Goal: Task Accomplishment & Management: Use online tool/utility

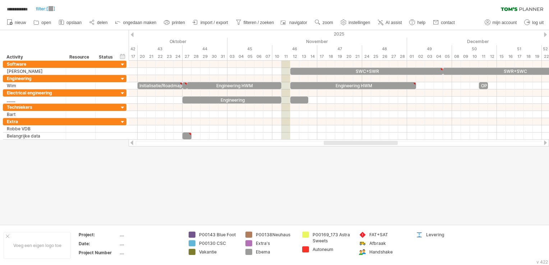
click at [547, 33] on div at bounding box center [545, 34] width 3 height 5
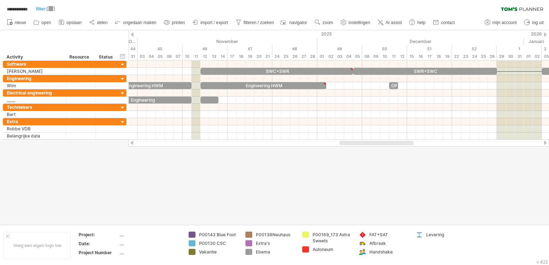
click at [547, 33] on div at bounding box center [545, 34] width 3 height 5
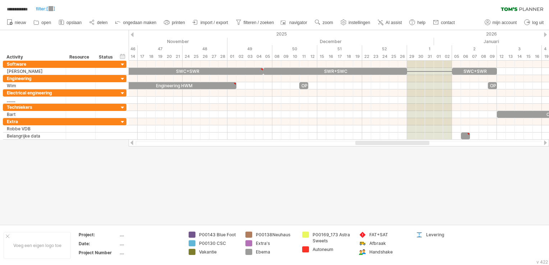
click at [547, 33] on div at bounding box center [545, 34] width 3 height 5
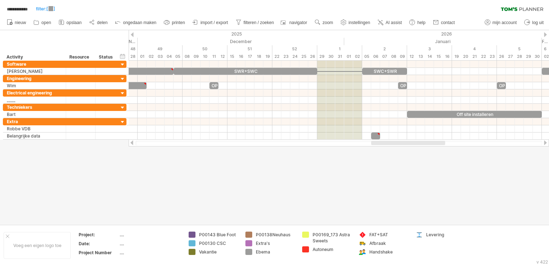
click at [547, 33] on div at bounding box center [545, 34] width 3 height 5
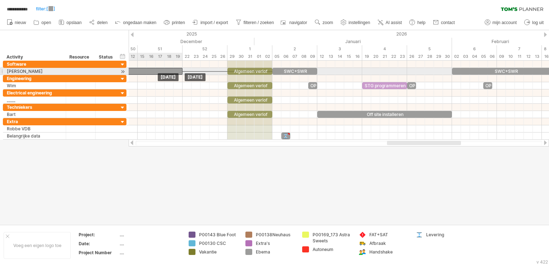
drag, startPoint x: 225, startPoint y: 70, endPoint x: 178, endPoint y: 71, distance: 47.1
click at [178, 71] on div "SWR+SWC" at bounding box center [111, 71] width 144 height 7
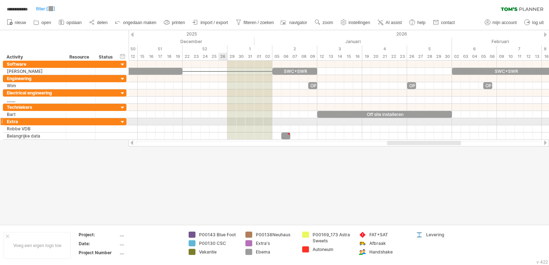
click at [224, 119] on div at bounding box center [339, 121] width 421 height 7
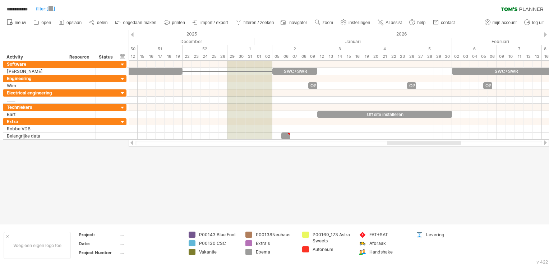
click at [210, 184] on div at bounding box center [274, 127] width 549 height 195
click at [254, 23] on span "filteren / zoeken" at bounding box center [259, 22] width 31 height 5
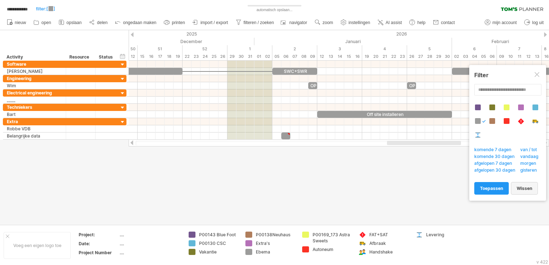
click at [521, 190] on span "wissen" at bounding box center [524, 188] width 15 height 5
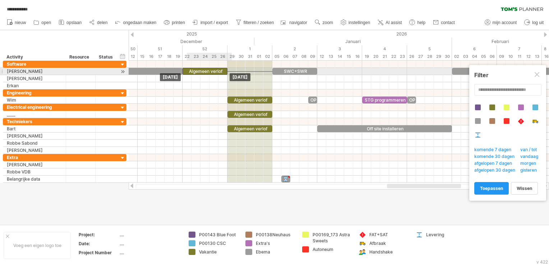
drag, startPoint x: 247, startPoint y: 68, endPoint x: 203, endPoint y: 71, distance: 44.4
drag, startPoint x: 217, startPoint y: 79, endPoint x: 216, endPoint y: 73, distance: 6.2
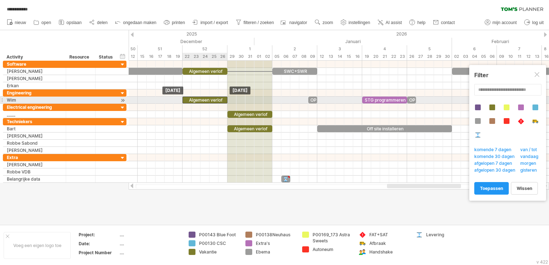
drag, startPoint x: 239, startPoint y: 100, endPoint x: 194, endPoint y: 101, distance: 45.0
click at [194, 101] on div "Algemeen verlof" at bounding box center [205, 100] width 45 height 7
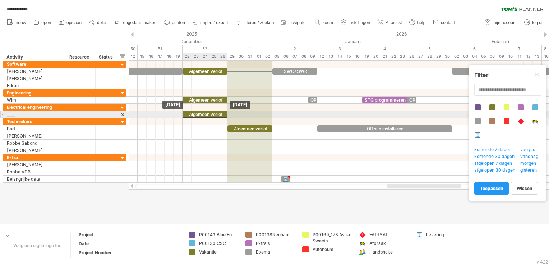
drag, startPoint x: 238, startPoint y: 113, endPoint x: 192, endPoint y: 113, distance: 45.7
click at [192, 113] on div "Algemeen verlof" at bounding box center [205, 114] width 45 height 7
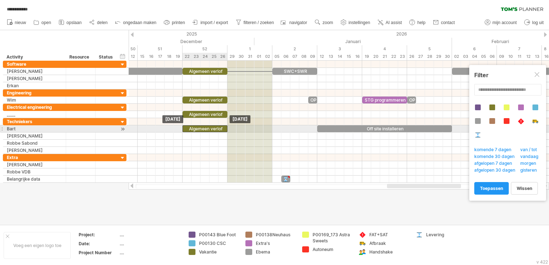
drag, startPoint x: 242, startPoint y: 128, endPoint x: 197, endPoint y: 127, distance: 45.0
click at [197, 127] on div "Algemeen verlof" at bounding box center [205, 129] width 45 height 7
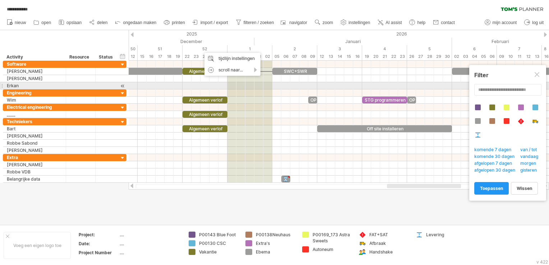
click at [257, 105] on div at bounding box center [339, 107] width 421 height 7
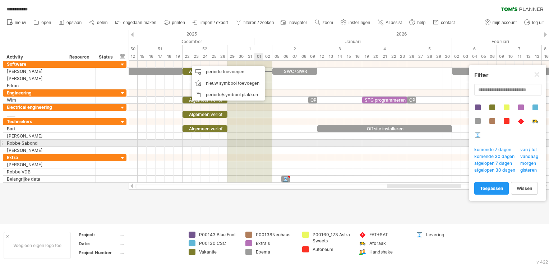
click at [259, 147] on div at bounding box center [339, 150] width 421 height 7
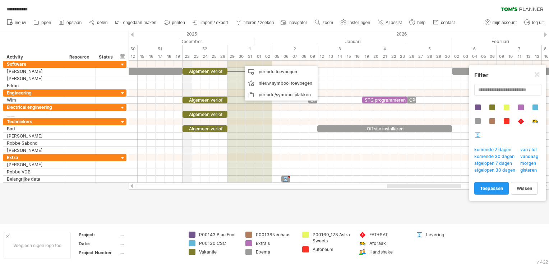
click at [187, 53] on div "22" at bounding box center [187, 57] width 9 height 8
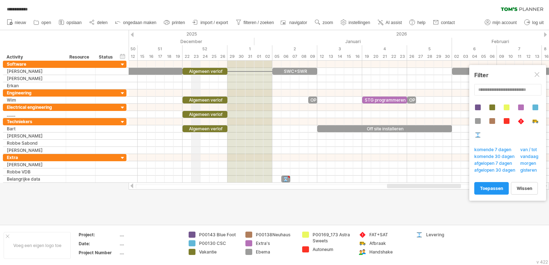
click at [199, 57] on div "23" at bounding box center [196, 57] width 9 height 8
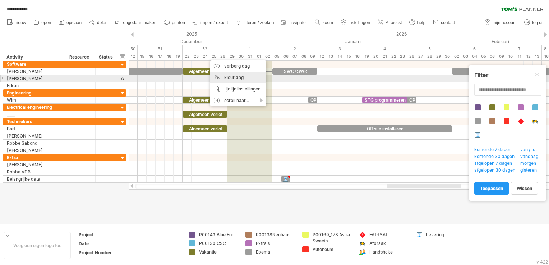
click at [232, 77] on div "kleur dag" at bounding box center [238, 78] width 56 height 12
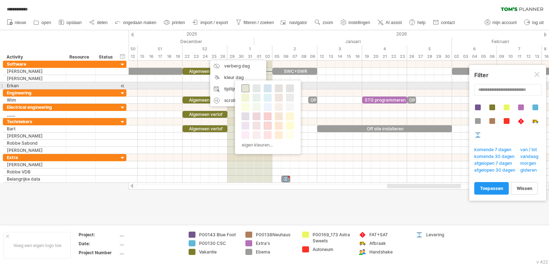
click at [245, 86] on span at bounding box center [246, 89] width 6 height 6
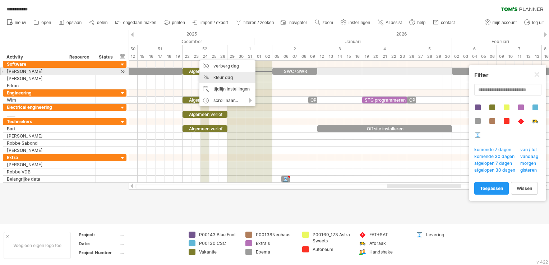
click at [212, 75] on div "kleur dag" at bounding box center [228, 78] width 56 height 12
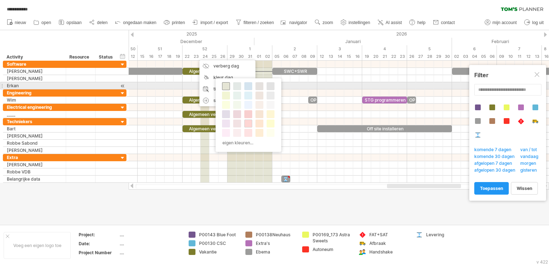
click at [225, 86] on span at bounding box center [226, 86] width 6 height 6
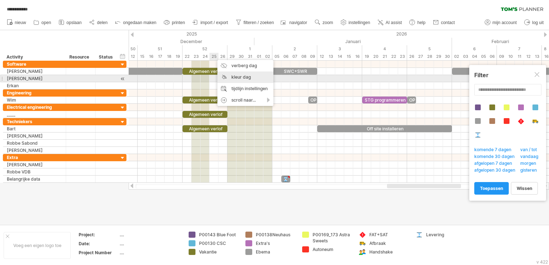
click at [228, 79] on div "kleur dag" at bounding box center [246, 78] width 56 height 12
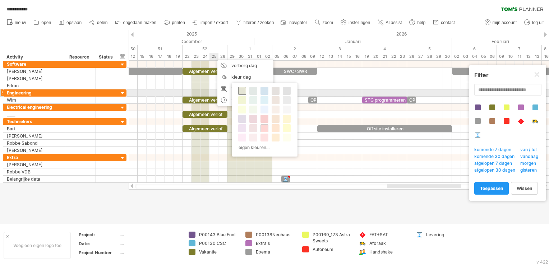
click at [243, 91] on span at bounding box center [242, 91] width 6 height 6
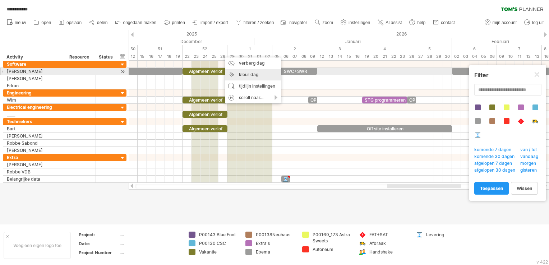
click at [245, 74] on div "kleur dag" at bounding box center [253, 75] width 56 height 12
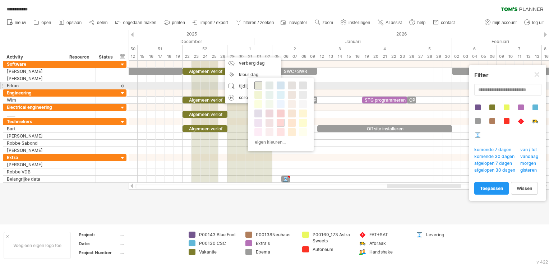
click at [257, 84] on span at bounding box center [259, 86] width 6 height 6
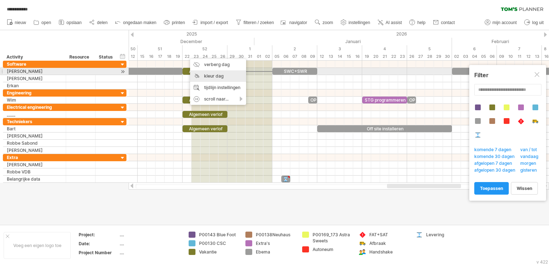
click at [210, 74] on div "kleur dag" at bounding box center [218, 76] width 56 height 12
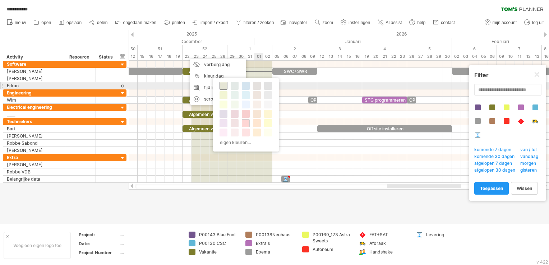
click at [223, 84] on span at bounding box center [224, 86] width 6 height 6
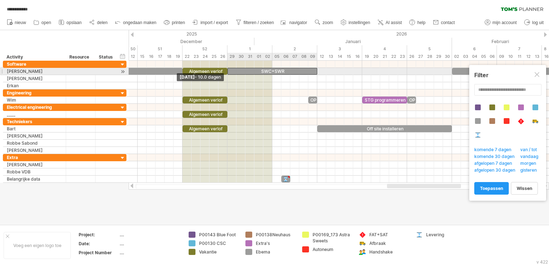
drag, startPoint x: 272, startPoint y: 73, endPoint x: 227, endPoint y: 73, distance: 44.6
click at [227, 73] on span at bounding box center [227, 71] width 3 height 7
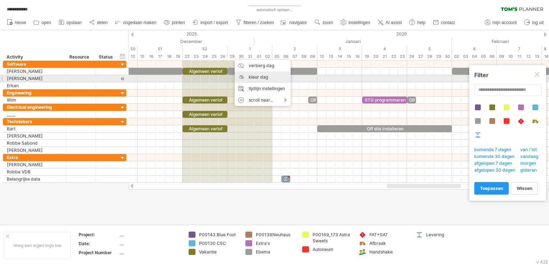
click at [261, 76] on div "kleur dag" at bounding box center [263, 78] width 56 height 12
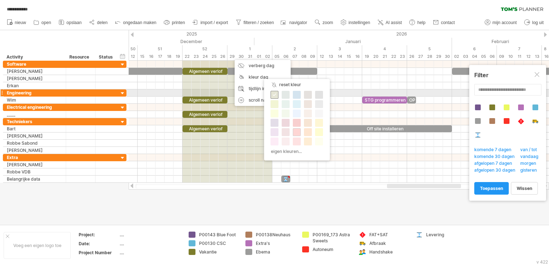
click at [275, 94] on span at bounding box center [275, 95] width 6 height 6
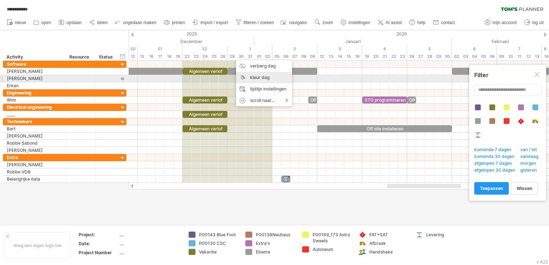
click at [260, 79] on div "kleur dag" at bounding box center [264, 78] width 56 height 12
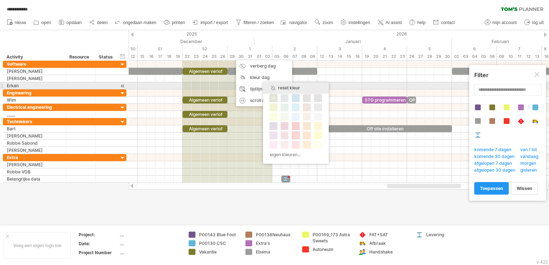
click at [286, 87] on div "reset kleur" at bounding box center [296, 88] width 66 height 12
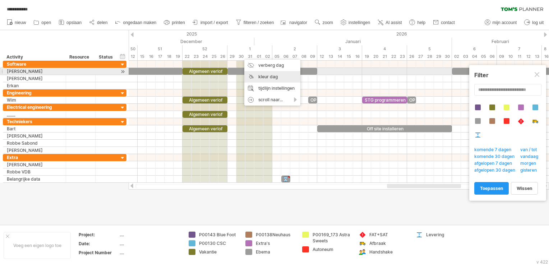
click at [265, 74] on div "kleur dag" at bounding box center [273, 77] width 56 height 12
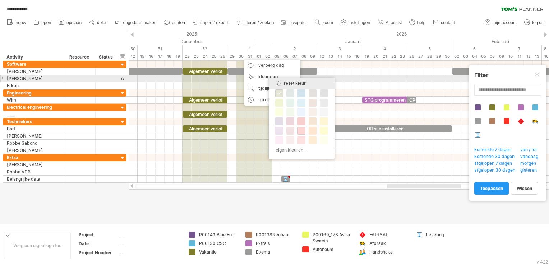
click at [286, 80] on div "reset kleur" at bounding box center [302, 84] width 66 height 12
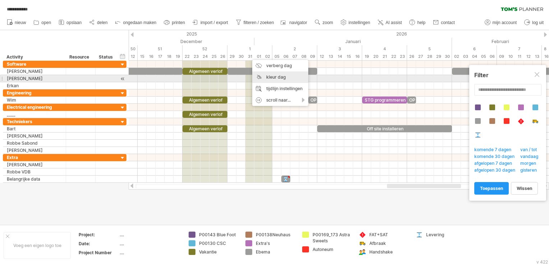
click at [266, 77] on div "kleur dag" at bounding box center [280, 78] width 56 height 12
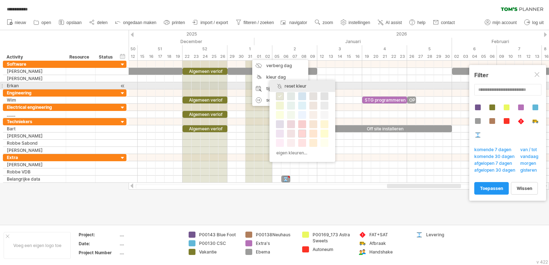
click at [292, 85] on div "reset kleur" at bounding box center [303, 87] width 66 height 12
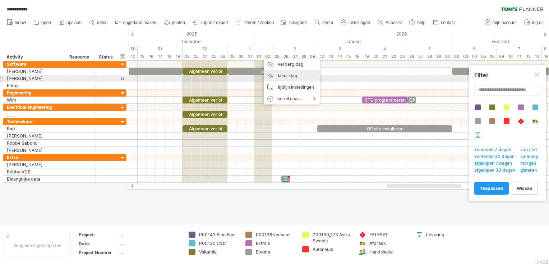
click at [275, 77] on div "kleur dag" at bounding box center [292, 76] width 56 height 12
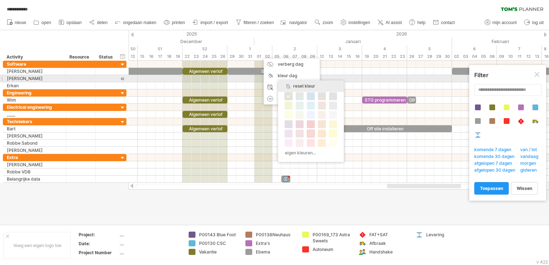
click at [296, 84] on div "reset kleur" at bounding box center [311, 87] width 66 height 12
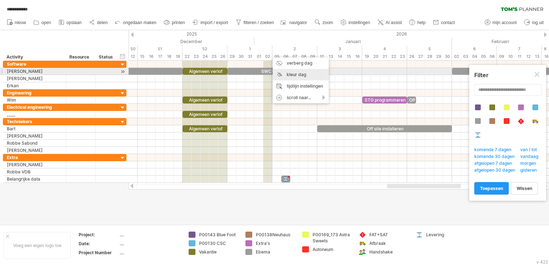
click at [287, 73] on div "kleur dag" at bounding box center [301, 75] width 56 height 12
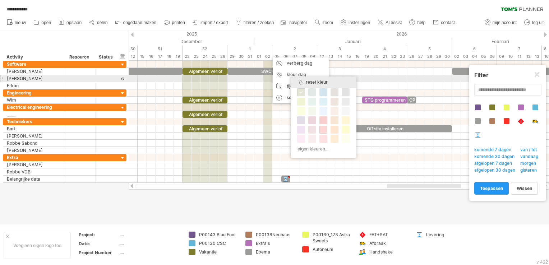
click at [313, 81] on div "reset kleur" at bounding box center [324, 83] width 66 height 12
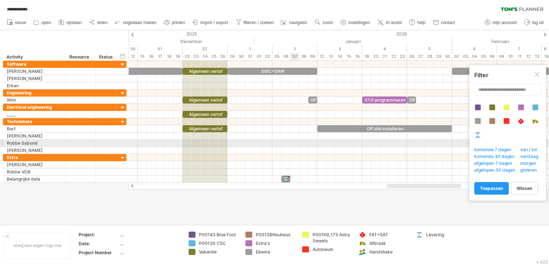
click at [293, 142] on div at bounding box center [339, 143] width 421 height 7
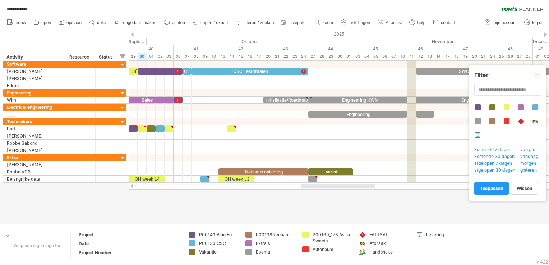
drag, startPoint x: 405, startPoint y: 187, endPoint x: 319, endPoint y: 186, distance: 86.0
click at [319, 186] on div at bounding box center [338, 186] width 74 height 4
click at [538, 76] on div at bounding box center [538, 75] width 6 height 6
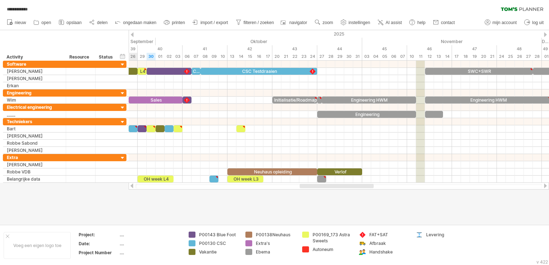
drag, startPoint x: 362, startPoint y: 187, endPoint x: 361, endPoint y: 191, distance: 4.0
click at [361, 191] on div "**********" at bounding box center [274, 132] width 549 height 265
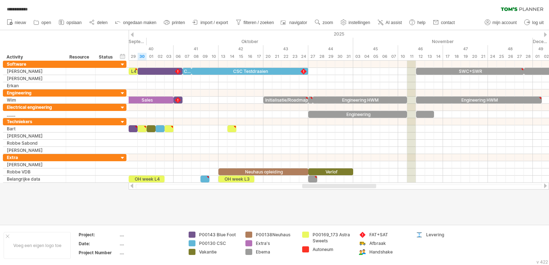
drag, startPoint x: 358, startPoint y: 187, endPoint x: 362, endPoint y: 187, distance: 4.7
click at [362, 187] on div at bounding box center [339, 186] width 74 height 4
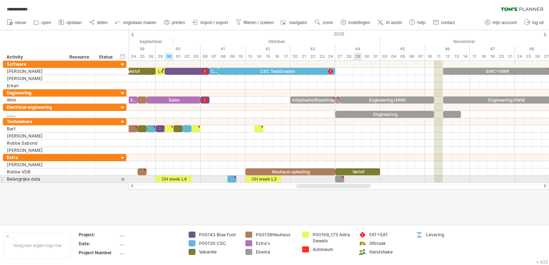
drag, startPoint x: 362, startPoint y: 187, endPoint x: 354, endPoint y: 179, distance: 12.0
click at [354, 179] on div "**********" at bounding box center [274, 132] width 549 height 265
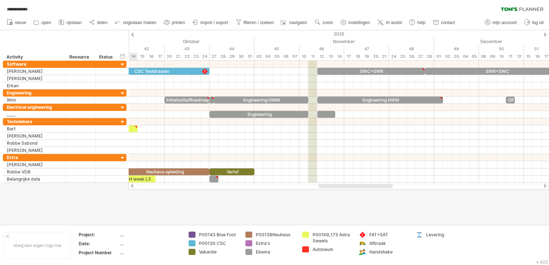
drag, startPoint x: 336, startPoint y: 186, endPoint x: 358, endPoint y: 189, distance: 22.2
click at [358, 189] on div at bounding box center [339, 186] width 421 height 7
type textarea "**********"
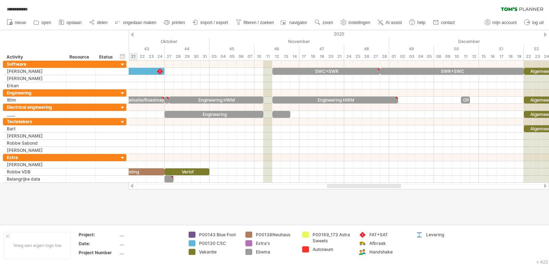
drag, startPoint x: 375, startPoint y: 187, endPoint x: 383, endPoint y: 188, distance: 7.9
click at [383, 188] on div at bounding box center [364, 186] width 74 height 4
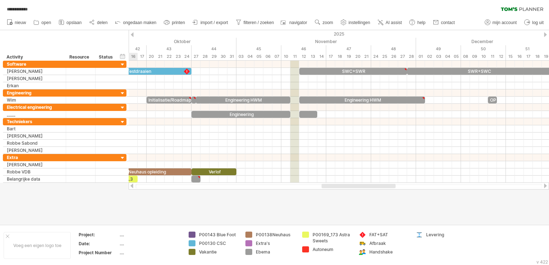
drag, startPoint x: 356, startPoint y: 186, endPoint x: 351, endPoint y: 186, distance: 5.4
click at [351, 186] on div at bounding box center [359, 186] width 74 height 4
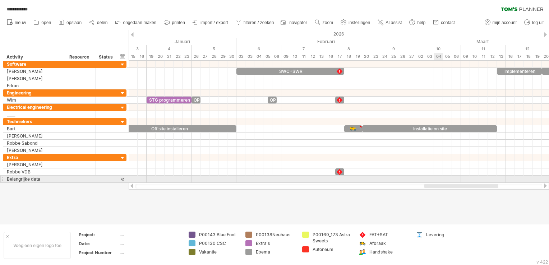
drag, startPoint x: 338, startPoint y: 188, endPoint x: 439, endPoint y: 181, distance: 101.7
click at [439, 181] on div "**********" at bounding box center [274, 132] width 549 height 265
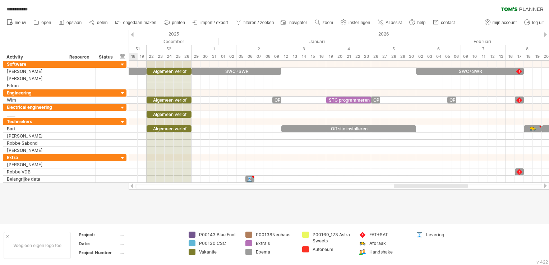
drag, startPoint x: 437, startPoint y: 186, endPoint x: 407, endPoint y: 188, distance: 30.0
click at [407, 188] on div at bounding box center [431, 186] width 74 height 4
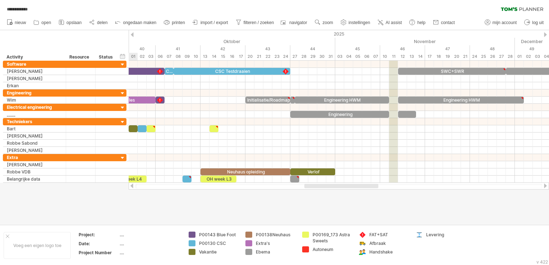
drag, startPoint x: 438, startPoint y: 186, endPoint x: 348, endPoint y: 193, distance: 89.5
click at [348, 193] on div "**********" at bounding box center [274, 132] width 549 height 265
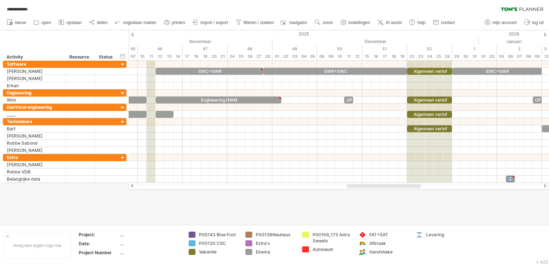
drag, startPoint x: 358, startPoint y: 184, endPoint x: 400, endPoint y: 183, distance: 42.1
click at [400, 183] on div at bounding box center [339, 186] width 421 height 7
click at [401, 185] on div at bounding box center [339, 186] width 421 height 7
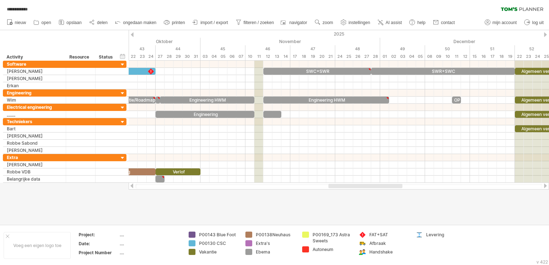
drag, startPoint x: 401, startPoint y: 185, endPoint x: 380, endPoint y: 187, distance: 21.7
click at [380, 187] on div at bounding box center [366, 186] width 74 height 4
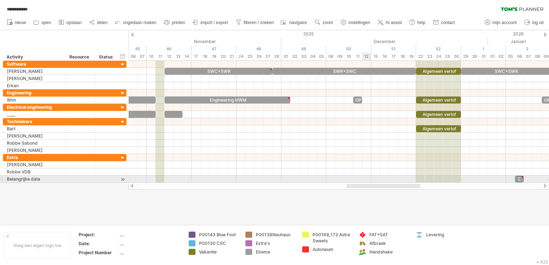
drag, startPoint x: 350, startPoint y: 184, endPoint x: 370, endPoint y: 180, distance: 20.5
click at [370, 180] on div "**********" at bounding box center [274, 132] width 549 height 265
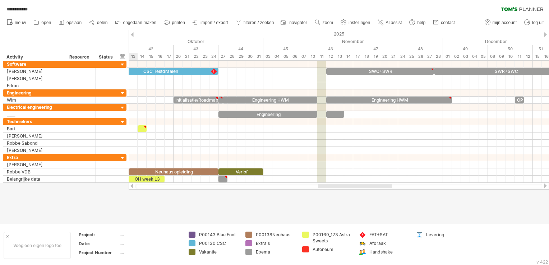
drag, startPoint x: 362, startPoint y: 186, endPoint x: 350, endPoint y: 186, distance: 12.6
click at [350, 186] on div at bounding box center [355, 186] width 74 height 4
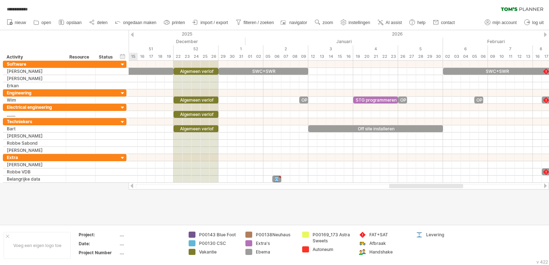
drag, startPoint x: 384, startPoint y: 186, endPoint x: 440, endPoint y: 186, distance: 55.7
click at [440, 186] on div at bounding box center [426, 186] width 74 height 4
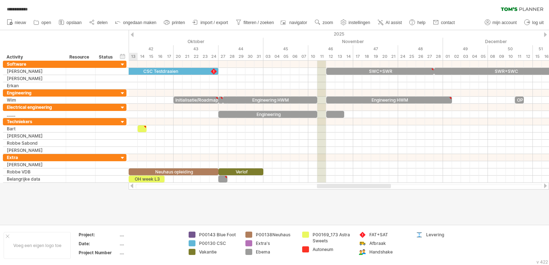
drag, startPoint x: 444, startPoint y: 188, endPoint x: 373, endPoint y: 191, distance: 72.0
click at [373, 191] on div "**********" at bounding box center [274, 132] width 549 height 265
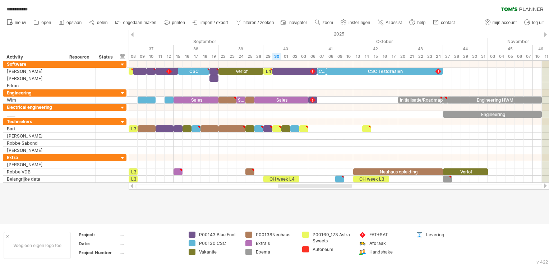
drag, startPoint x: 366, startPoint y: 186, endPoint x: 318, endPoint y: 186, distance: 47.5
click at [318, 186] on div at bounding box center [315, 186] width 74 height 4
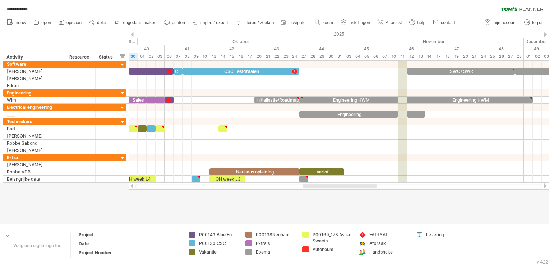
drag, startPoint x: 322, startPoint y: 185, endPoint x: 347, endPoint y: 186, distance: 24.8
click at [347, 186] on div at bounding box center [340, 186] width 74 height 4
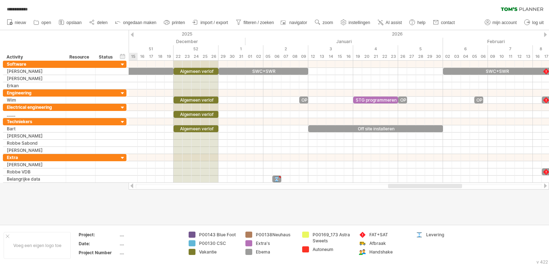
drag, startPoint x: 352, startPoint y: 186, endPoint x: 444, endPoint y: 183, distance: 92.1
click at [444, 183] on div at bounding box center [339, 186] width 421 height 7
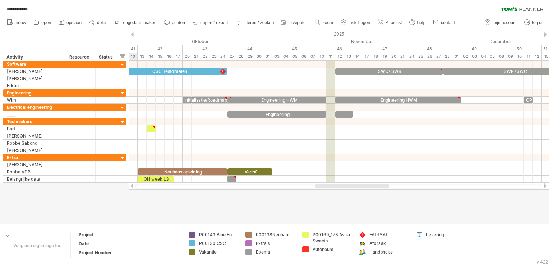
drag, startPoint x: 410, startPoint y: 185, endPoint x: 330, endPoint y: 186, distance: 79.5
click at [330, 186] on div at bounding box center [353, 186] width 74 height 4
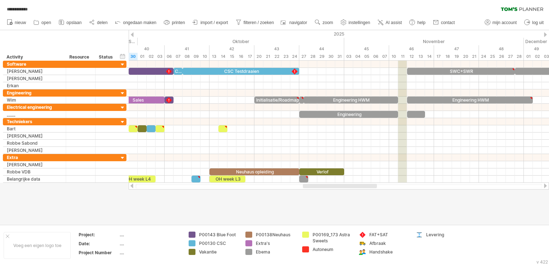
drag, startPoint x: 358, startPoint y: 186, endPoint x: 345, endPoint y: 195, distance: 15.6
click at [345, 195] on div "**********" at bounding box center [274, 132] width 549 height 265
